Goal: Task Accomplishment & Management: Complete application form

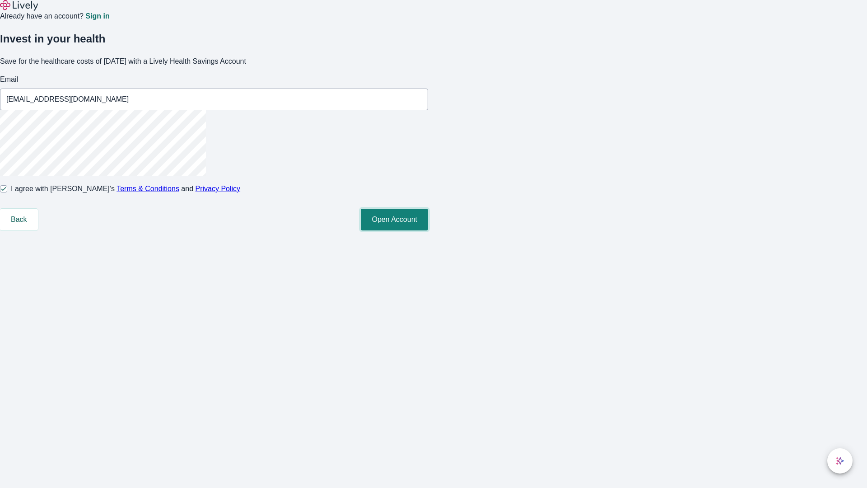
click at [428, 230] on button "Open Account" at bounding box center [394, 220] width 67 height 22
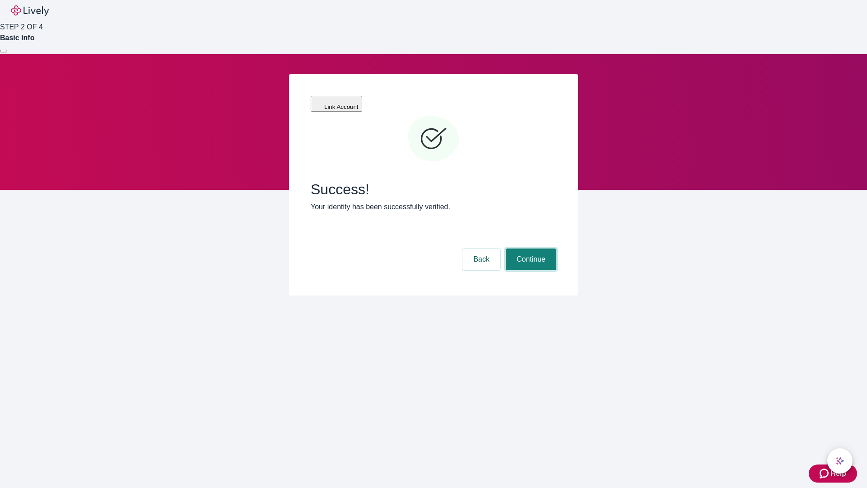
click at [530, 248] on button "Continue" at bounding box center [531, 259] width 51 height 22
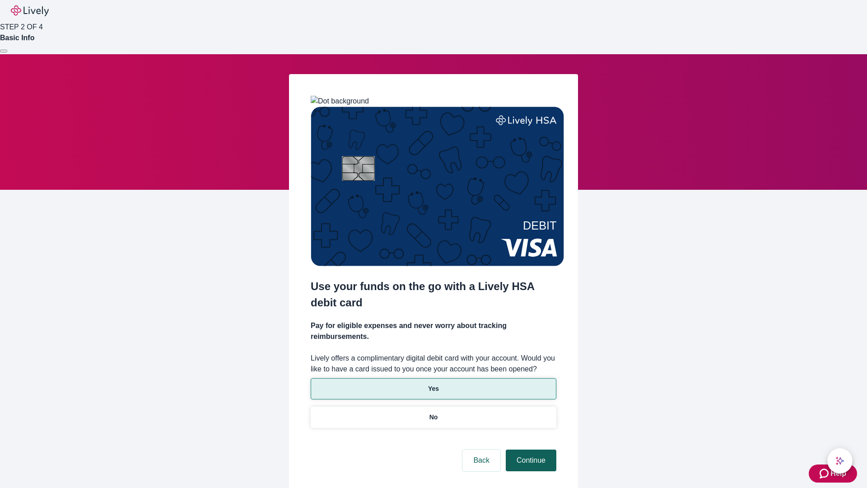
click at [433, 384] on p "Yes" at bounding box center [433, 388] width 11 height 9
click at [530, 449] on button "Continue" at bounding box center [531, 460] width 51 height 22
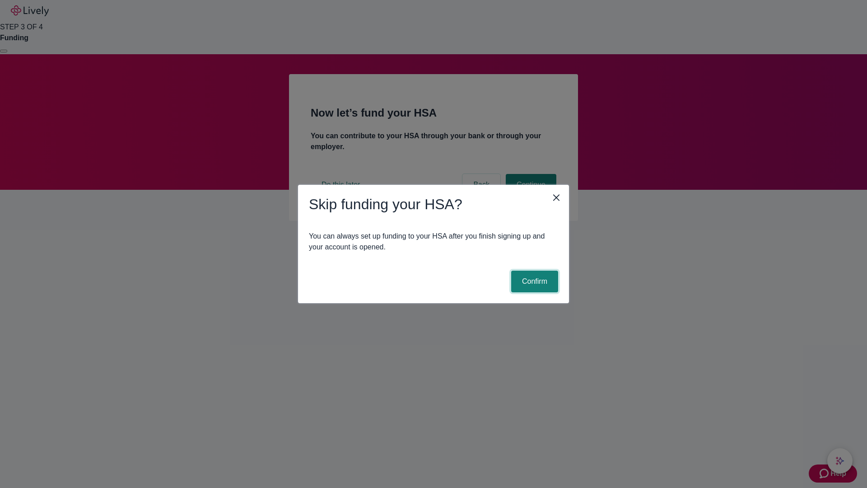
click at [533, 281] on button "Confirm" at bounding box center [534, 281] width 47 height 22
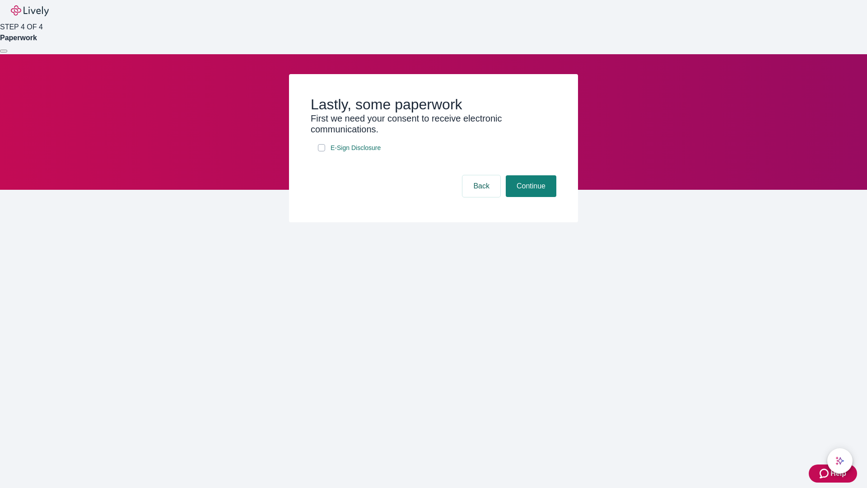
click at [321, 151] on input "E-Sign Disclosure" at bounding box center [321, 147] width 7 height 7
checkbox input "true"
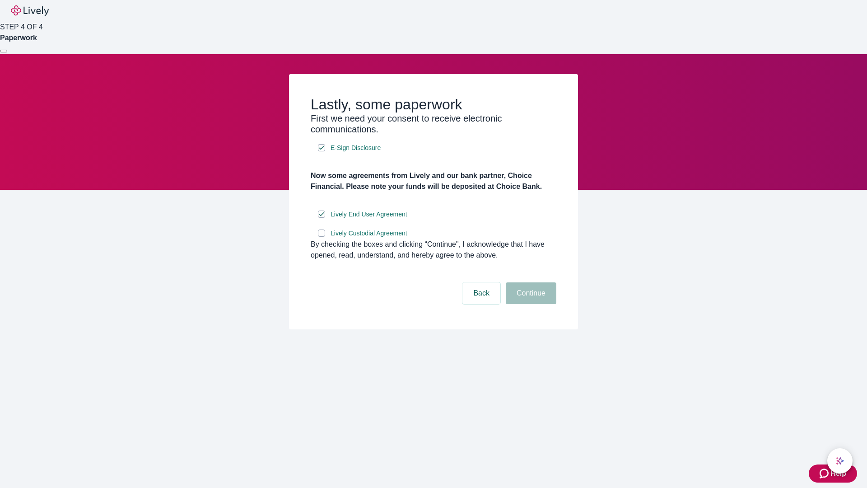
click at [321, 237] on input "Lively Custodial Agreement" at bounding box center [321, 232] width 7 height 7
checkbox input "true"
click at [530, 304] on button "Continue" at bounding box center [531, 293] width 51 height 22
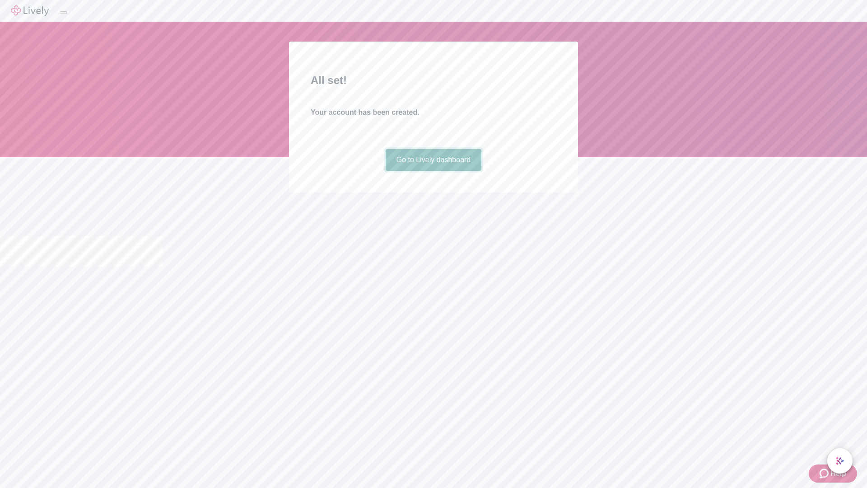
click at [433, 171] on link "Go to Lively dashboard" at bounding box center [434, 160] width 96 height 22
